Goal: Find specific page/section: Find specific page/section

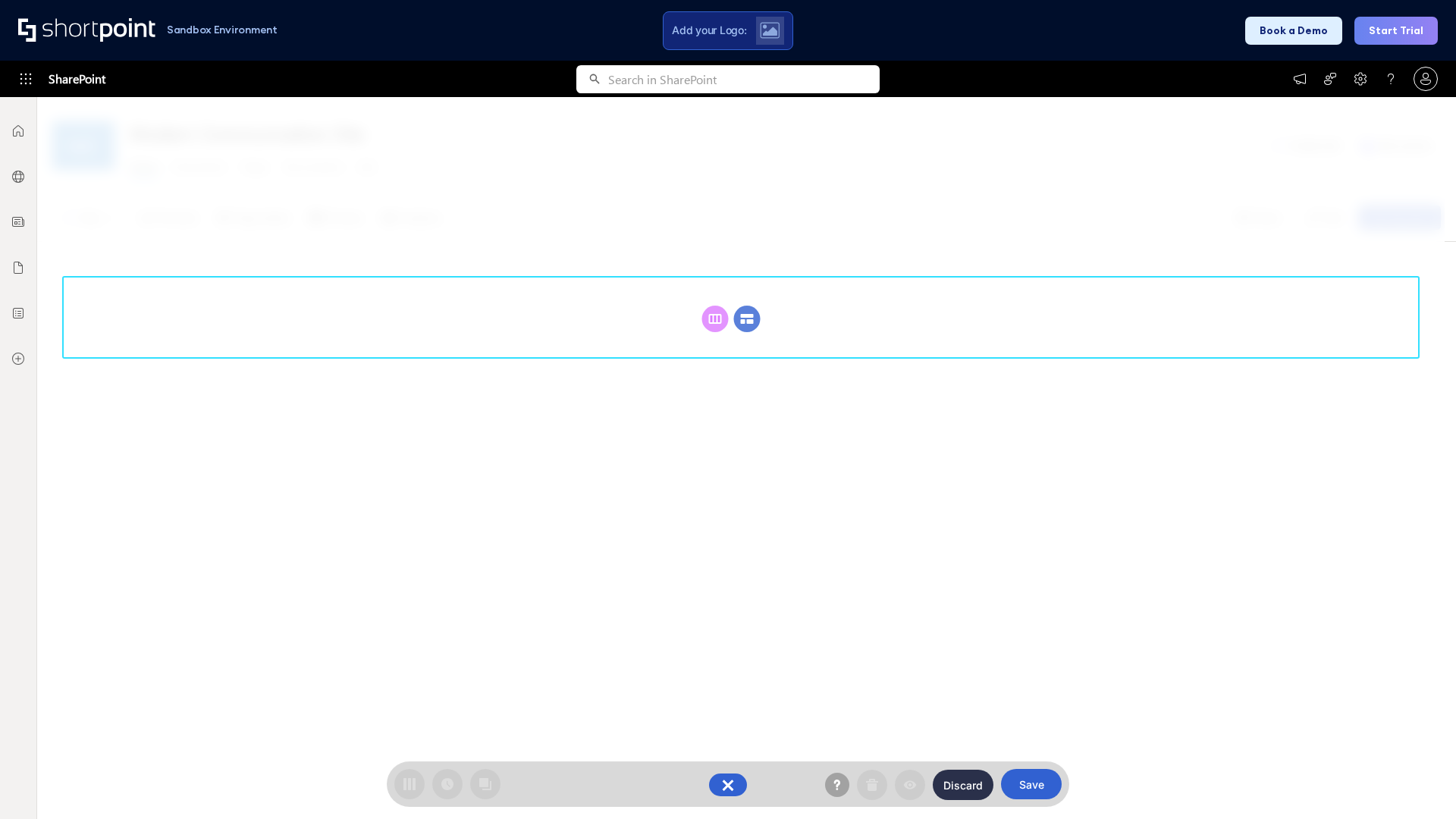
click at [747, 318] on circle at bounding box center [747, 318] width 27 height 27
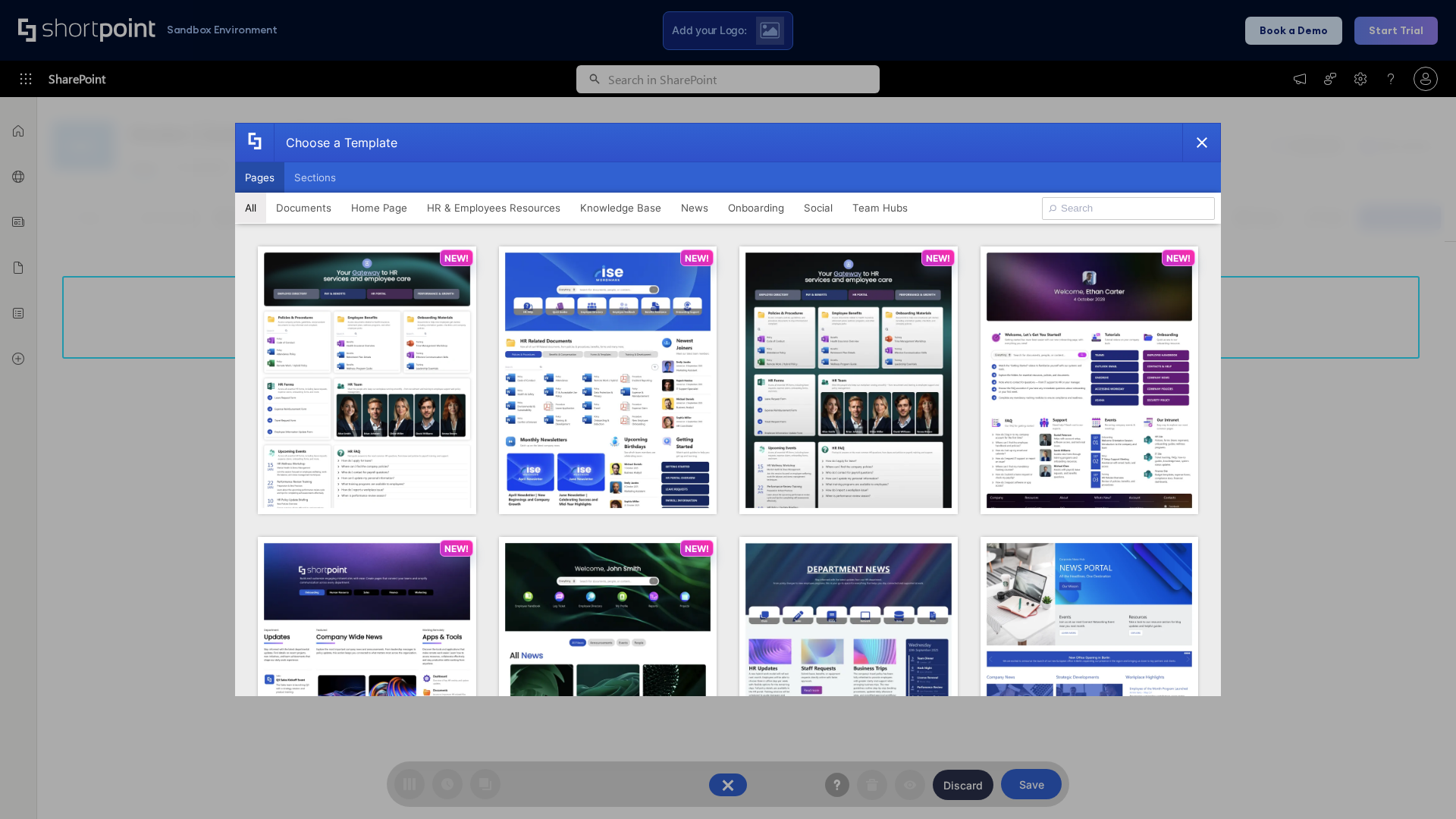
click at [260, 177] on button "Pages" at bounding box center [260, 177] width 50 height 30
type input "Social Layout 2"
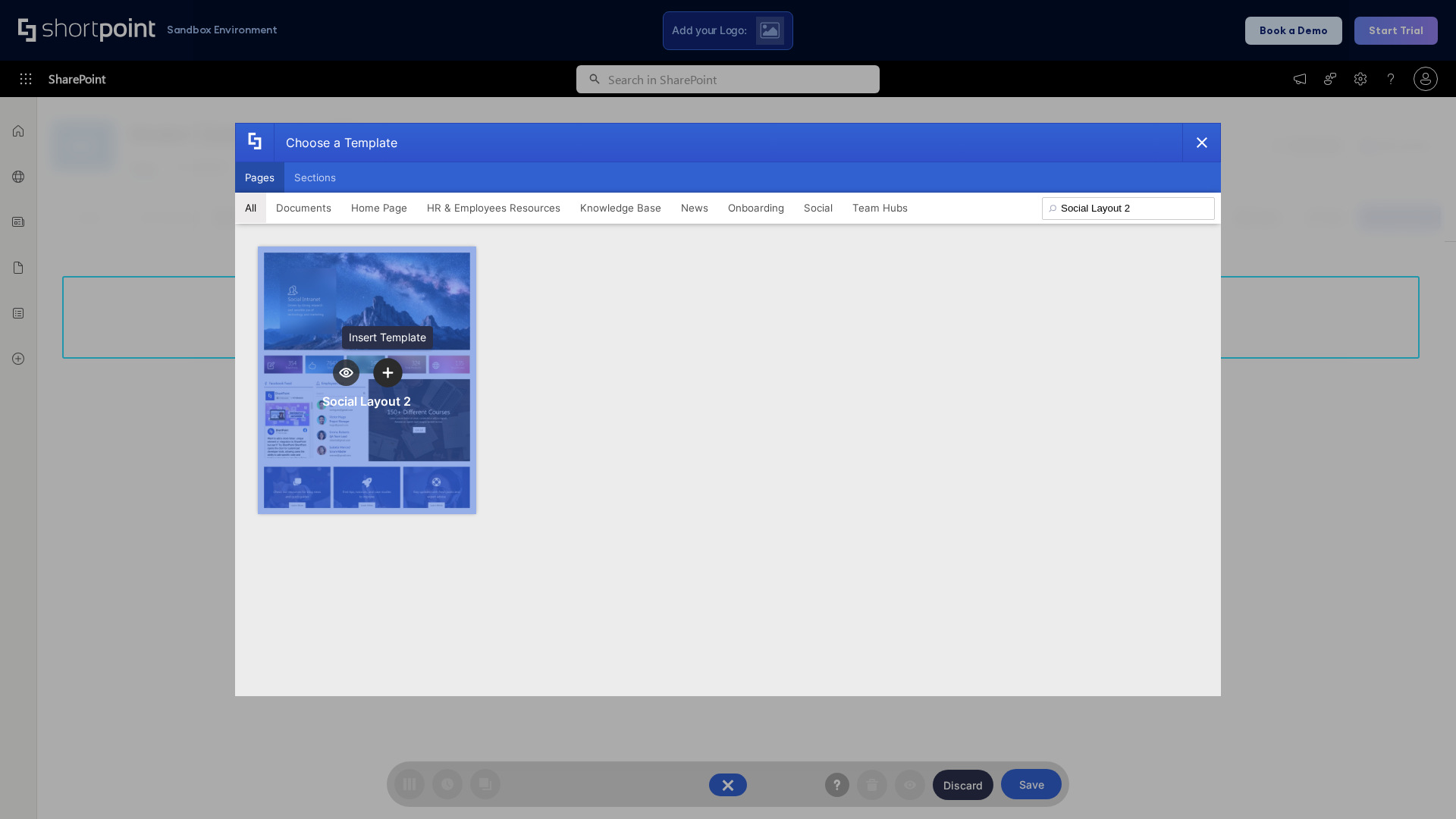
click at [387, 372] on icon "template selector" at bounding box center [387, 372] width 11 height 11
